Goal: Task Accomplishment & Management: Complete application form

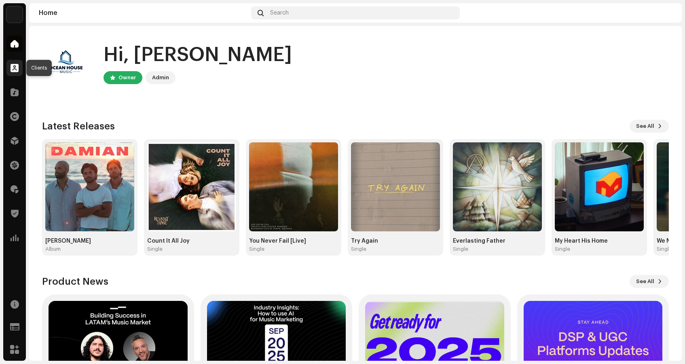
click at [13, 69] on span at bounding box center [15, 68] width 8 height 6
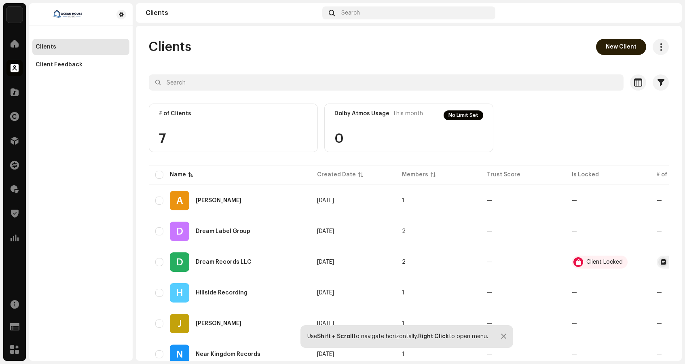
click at [625, 47] on span "New Client" at bounding box center [621, 47] width 31 height 16
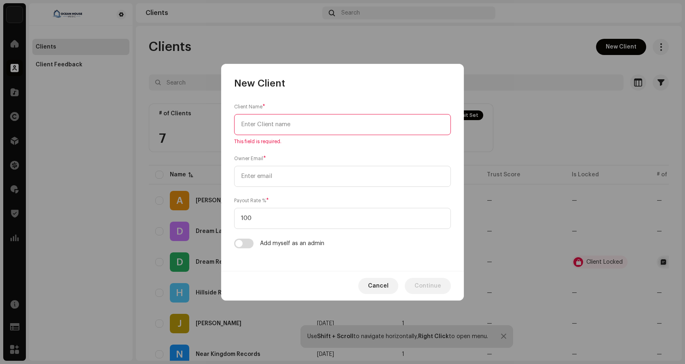
click at [419, 243] on div "Add myself as an admin" at bounding box center [342, 244] width 217 height 10
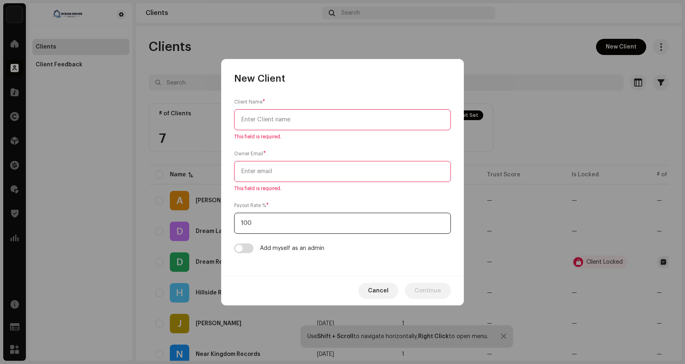
drag, startPoint x: 258, startPoint y: 222, endPoint x: 205, endPoint y: 220, distance: 53.4
click at [205, 220] on div "New Client Client Name * This field is required. Owner Email * This field is re…" at bounding box center [342, 182] width 685 height 364
type input "95"
click at [288, 124] on input "text" at bounding box center [342, 119] width 217 height 21
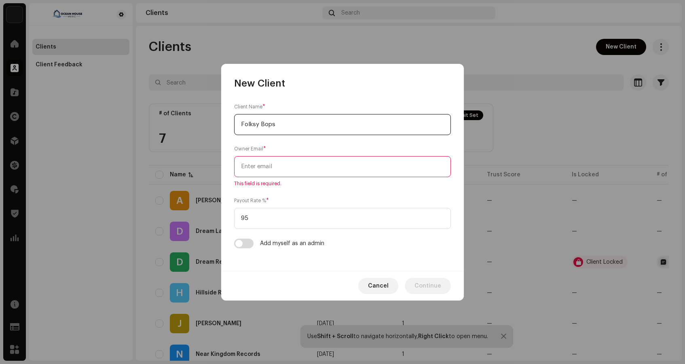
type input "Folksy Bops"
click at [278, 160] on input "email" at bounding box center [342, 166] width 217 height 21
paste input "[EMAIL_ADDRESS][DOMAIN_NAME]"
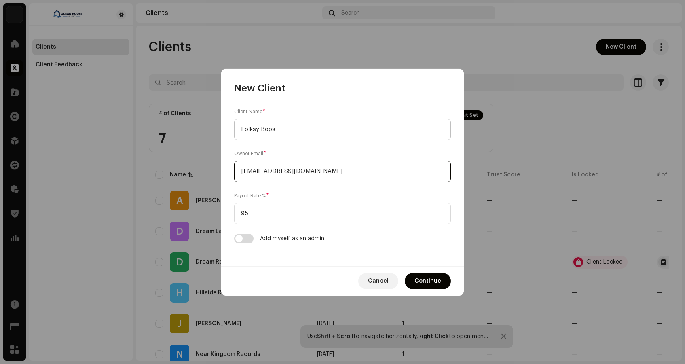
type input "[EMAIL_ADDRESS][DOMAIN_NAME]"
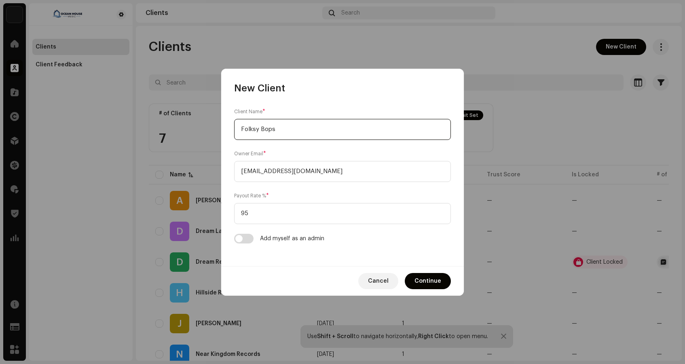
drag, startPoint x: 282, startPoint y: 130, endPoint x: 214, endPoint y: 118, distance: 69.3
click at [214, 118] on div "New Client Client Name * [PERSON_NAME] Owner Email * [EMAIL_ADDRESS][DOMAIN_NAM…" at bounding box center [342, 182] width 685 height 364
drag, startPoint x: 269, startPoint y: 129, endPoint x: 209, endPoint y: 118, distance: 60.4
click at [209, 118] on div "New Client Client Name * [PERSON_NAME] Owner Email * [EMAIL_ADDRESS][DOMAIN_NAM…" at bounding box center [342, 182] width 685 height 364
type input "Folksy Bops"
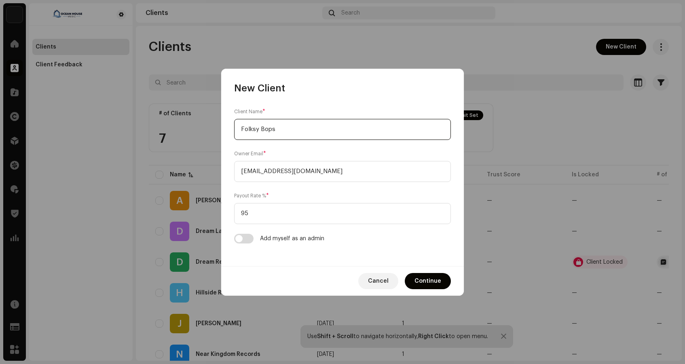
drag, startPoint x: 285, startPoint y: 131, endPoint x: 216, endPoint y: 123, distance: 70.0
click at [216, 123] on div "New Client Client Name * [PERSON_NAME] Owner Email * [EMAIL_ADDRESS][DOMAIN_NAM…" at bounding box center [342, 182] width 685 height 364
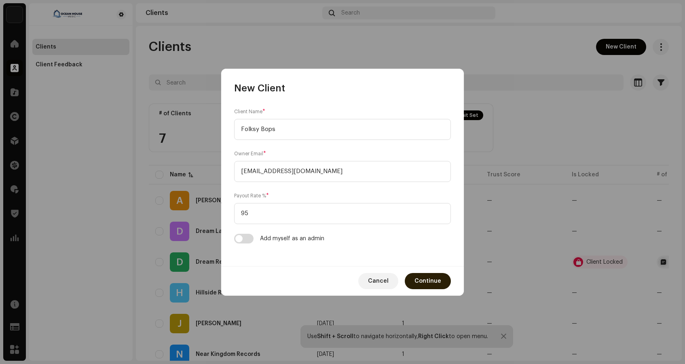
click at [430, 278] on span "Continue" at bounding box center [428, 281] width 27 height 16
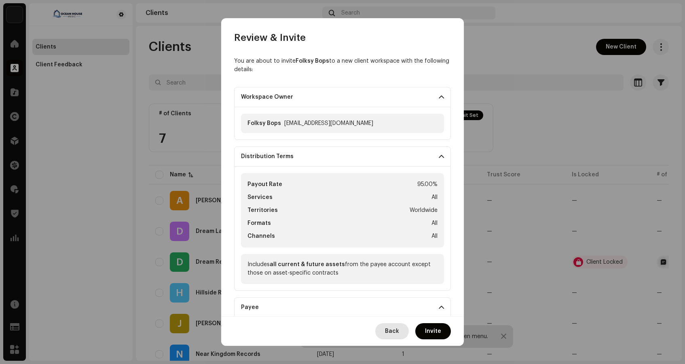
click at [392, 326] on span "Back" at bounding box center [392, 331] width 14 height 16
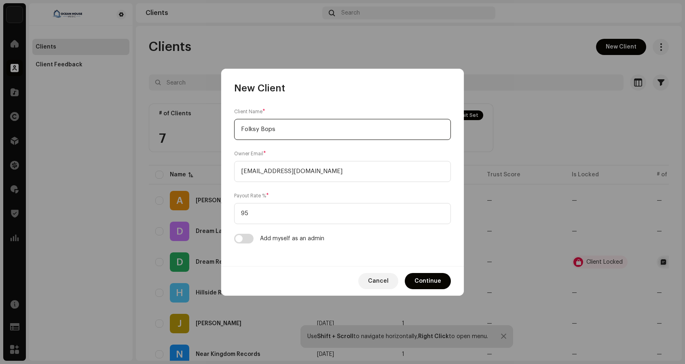
drag, startPoint x: 281, startPoint y: 131, endPoint x: 192, endPoint y: 123, distance: 89.4
click at [192, 123] on div "New Client Client Name * [PERSON_NAME] Owner Email * [EMAIL_ADDRESS][DOMAIN_NAM…" at bounding box center [342, 182] width 685 height 364
type input "[PERSON_NAME]"
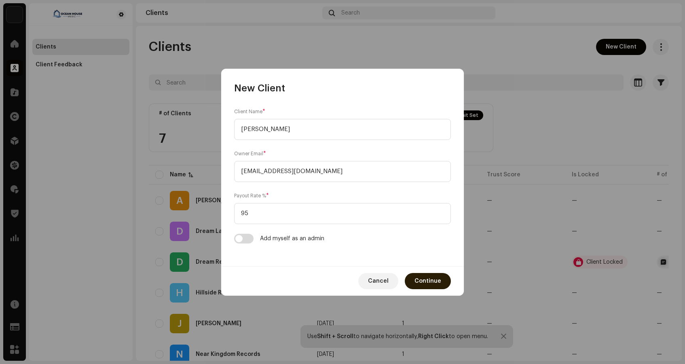
click at [434, 280] on span "Continue" at bounding box center [428, 281] width 27 height 16
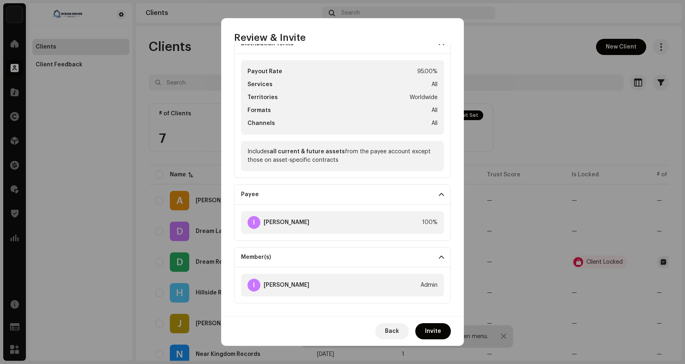
scroll to position [113, 0]
click at [438, 332] on span "Invite" at bounding box center [433, 331] width 16 height 16
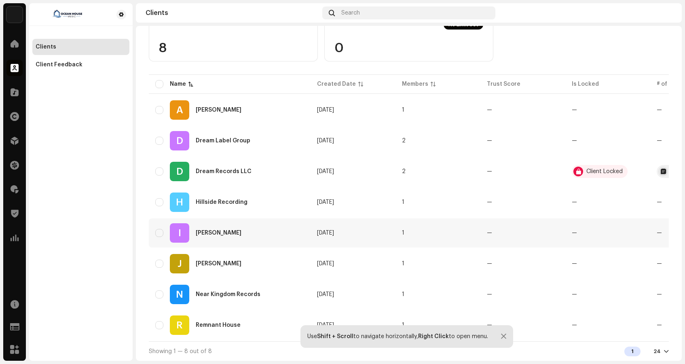
scroll to position [94, 0]
click at [11, 42] on span at bounding box center [15, 43] width 8 height 6
